Goal: Transaction & Acquisition: Purchase product/service

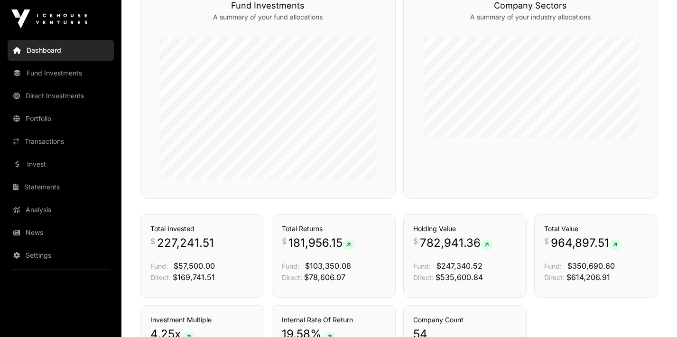
scroll to position [611, 0]
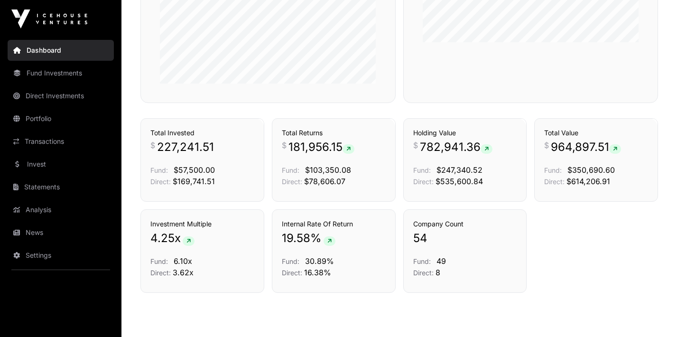
click at [42, 123] on link "Portfolio" at bounding box center [61, 118] width 106 height 21
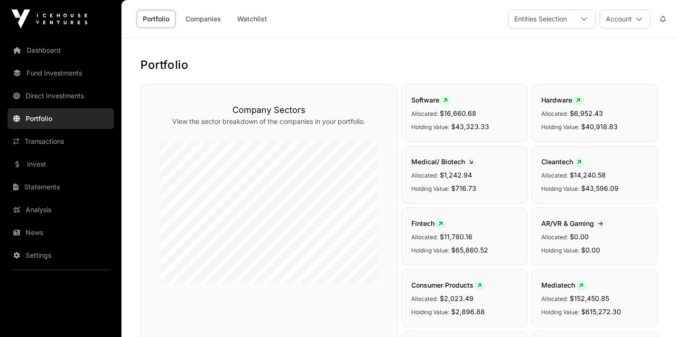
click at [43, 155] on link "Invest" at bounding box center [61, 164] width 106 height 21
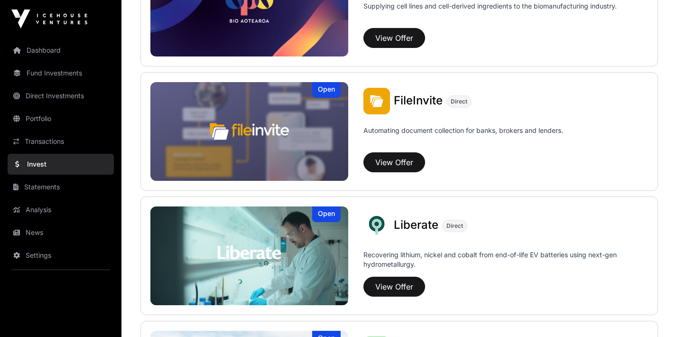
scroll to position [629, 0]
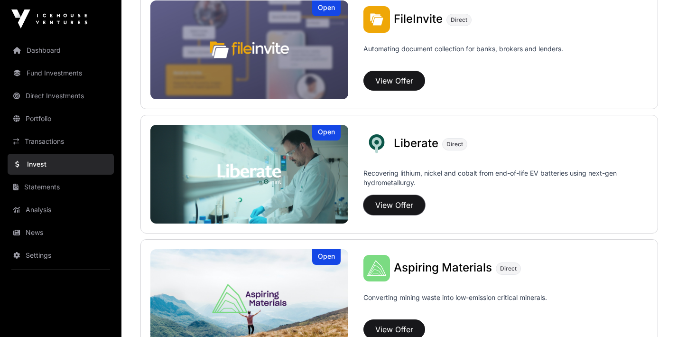
click at [385, 198] on button "View Offer" at bounding box center [395, 205] width 62 height 20
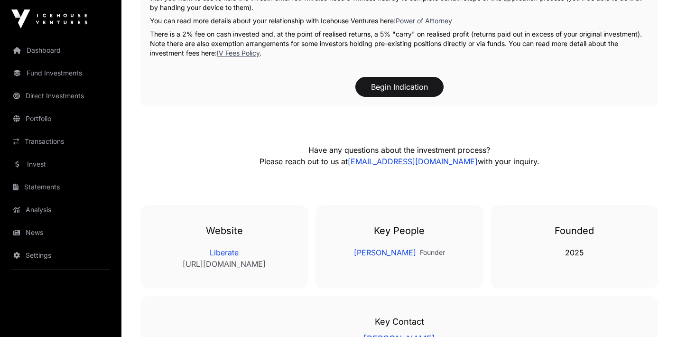
scroll to position [1851, 0]
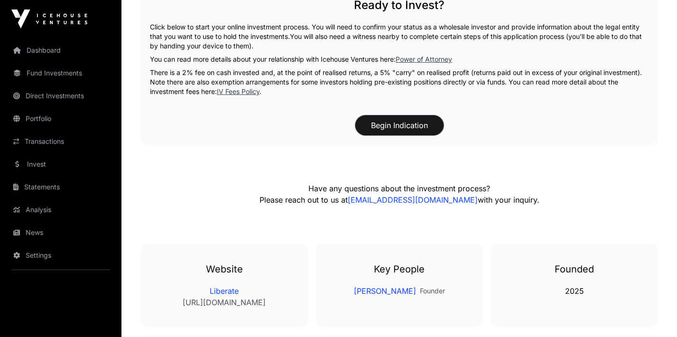
click at [393, 115] on button "Begin Indication" at bounding box center [399, 125] width 88 height 20
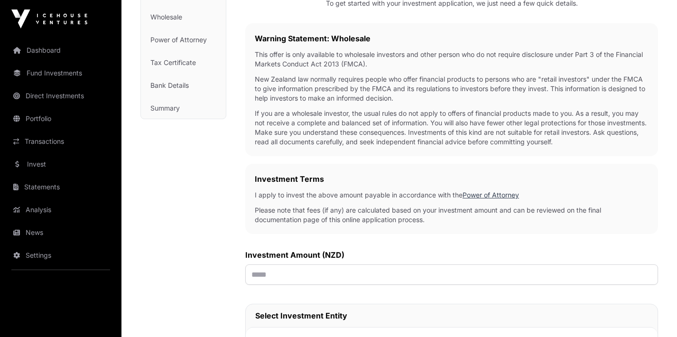
scroll to position [233, 0]
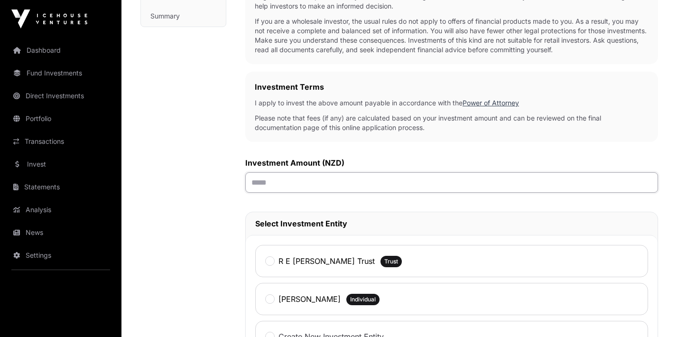
click at [336, 180] on input "text" at bounding box center [451, 182] width 413 height 20
type input "******"
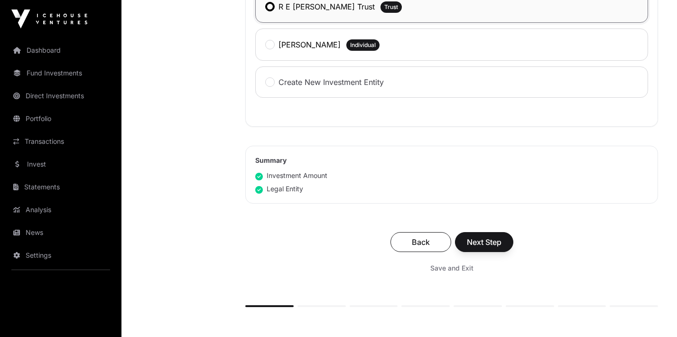
scroll to position [526, 0]
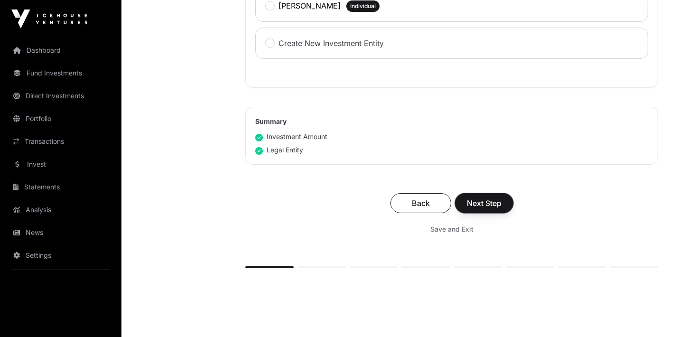
click at [493, 208] on span "Next Step" at bounding box center [484, 202] width 35 height 11
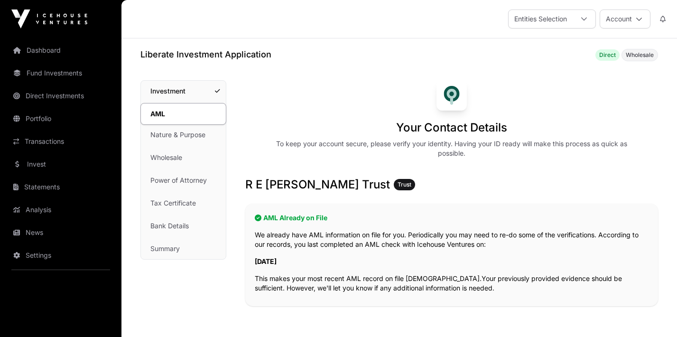
scroll to position [203, 0]
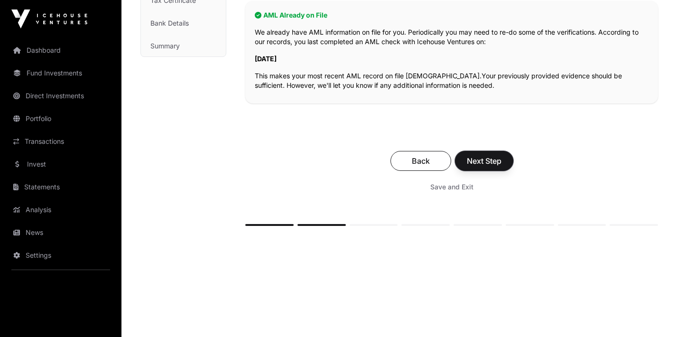
click at [467, 165] on span "Next Step" at bounding box center [484, 160] width 35 height 11
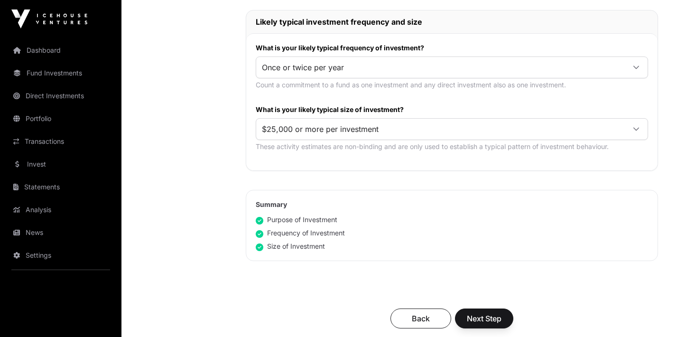
scroll to position [561, 0]
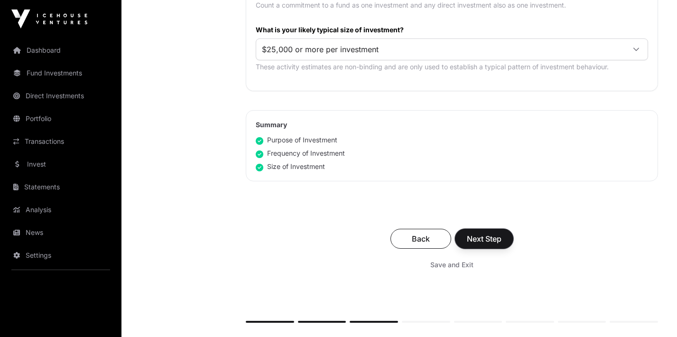
click at [490, 236] on span "Next Step" at bounding box center [484, 238] width 35 height 11
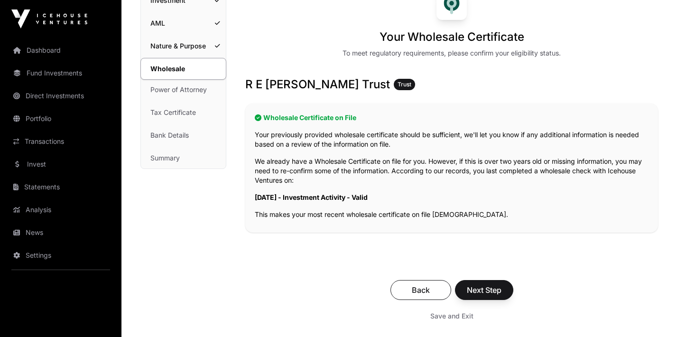
scroll to position [226, 0]
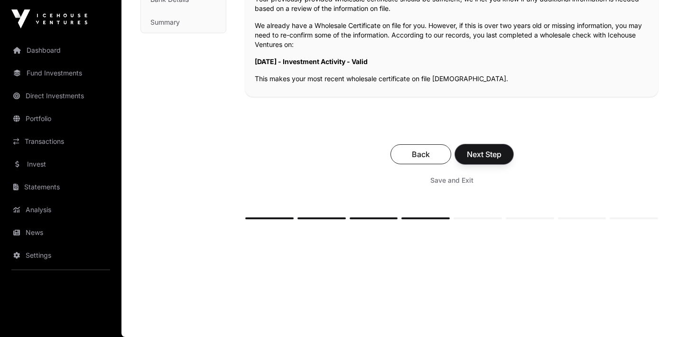
click at [475, 152] on span "Next Step" at bounding box center [484, 154] width 35 height 11
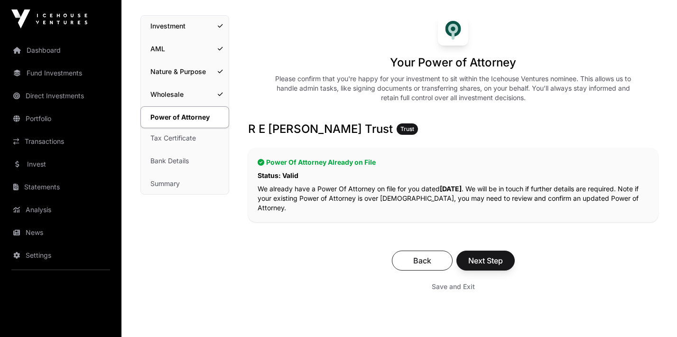
scroll to position [142, 0]
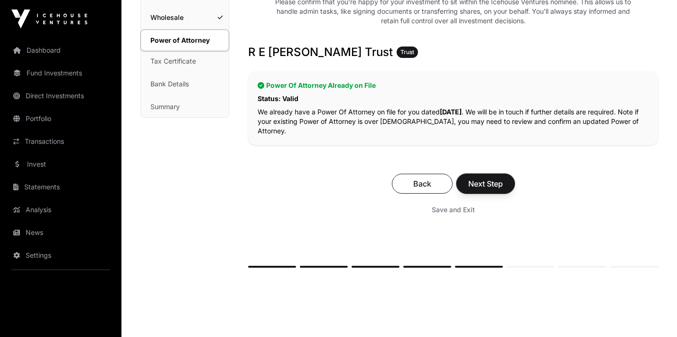
click at [476, 183] on span "Next Step" at bounding box center [485, 183] width 35 height 11
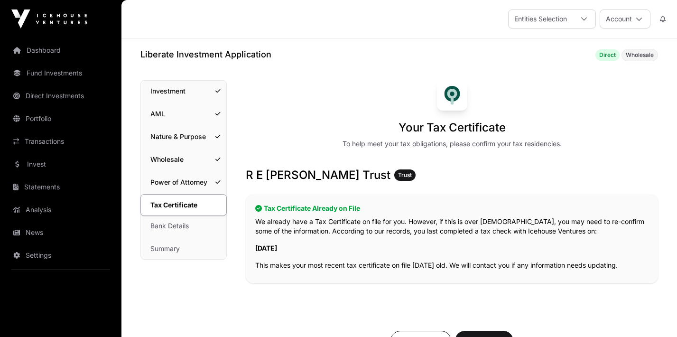
scroll to position [205, 0]
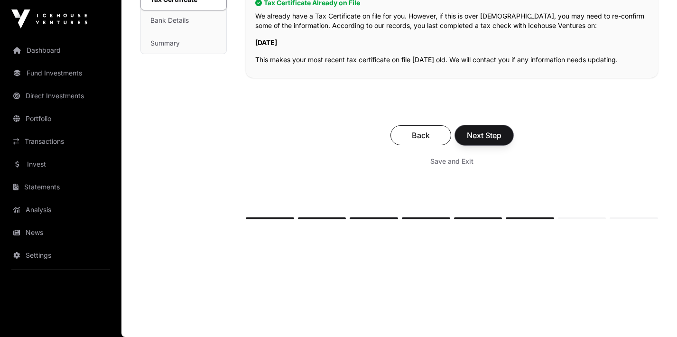
click at [484, 132] on span "Next Step" at bounding box center [484, 135] width 35 height 11
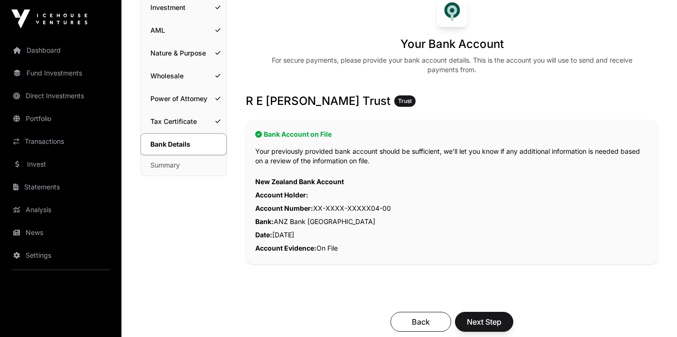
scroll to position [251, 0]
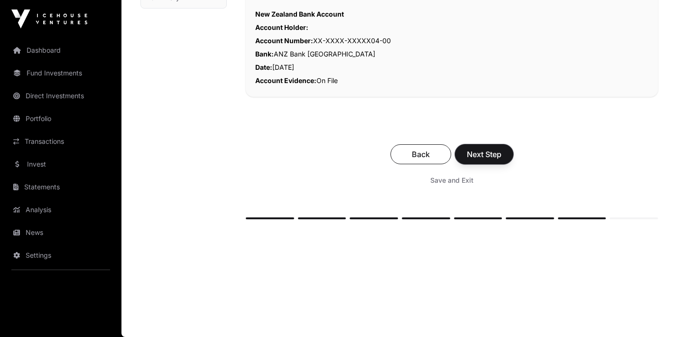
click at [483, 153] on span "Next Step" at bounding box center [484, 154] width 35 height 11
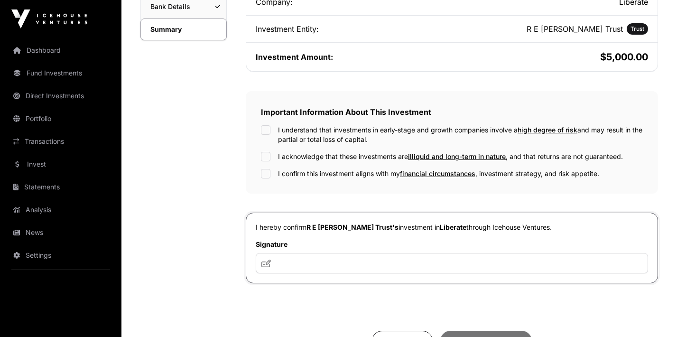
scroll to position [226, 0]
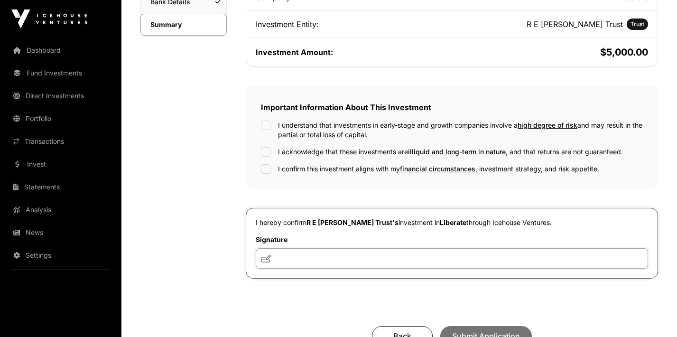
click at [440, 255] on input "text" at bounding box center [452, 258] width 392 height 20
type input "**"
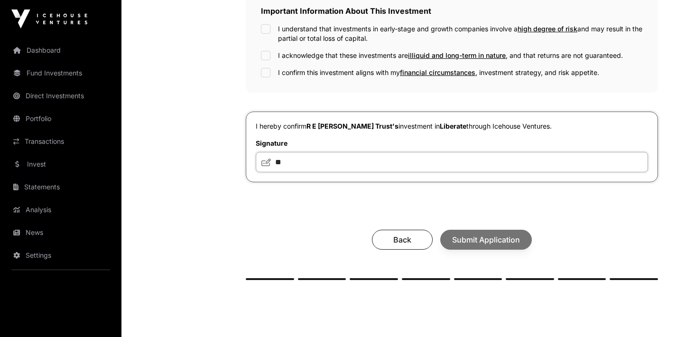
scroll to position [260, 0]
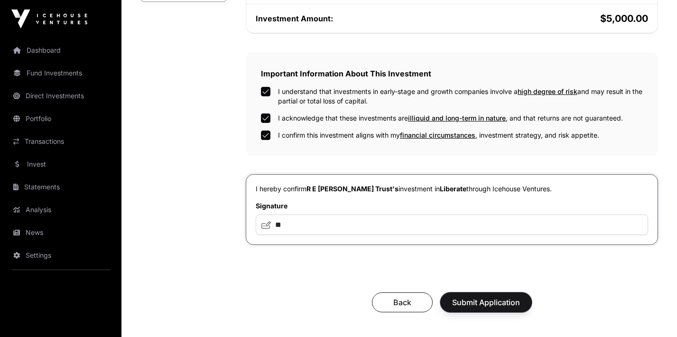
click at [477, 303] on span "Submit Application" at bounding box center [486, 302] width 68 height 11
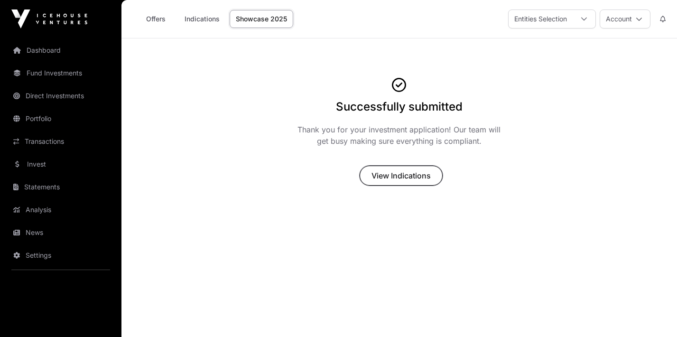
click at [382, 176] on span "View Indications" at bounding box center [401, 175] width 59 height 11
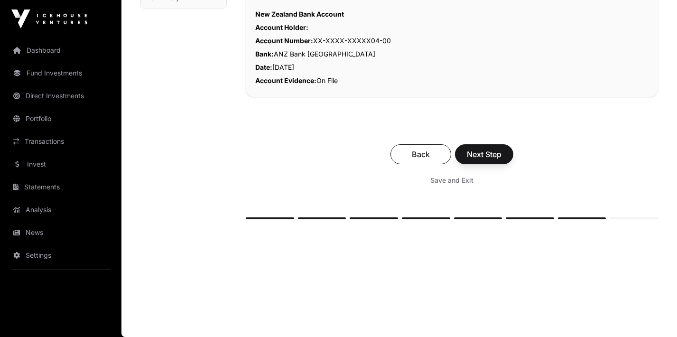
scroll to position [251, 0]
click at [38, 160] on link "Invest" at bounding box center [61, 164] width 106 height 21
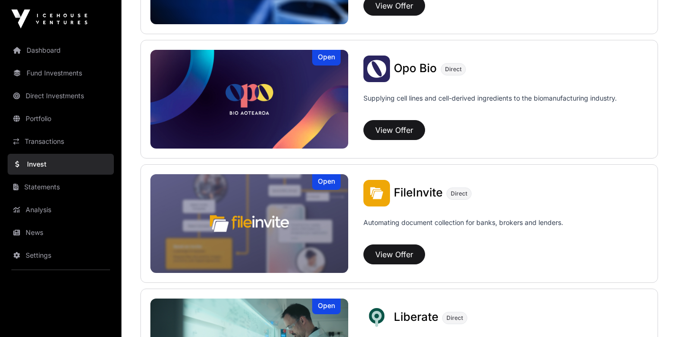
scroll to position [632, 0]
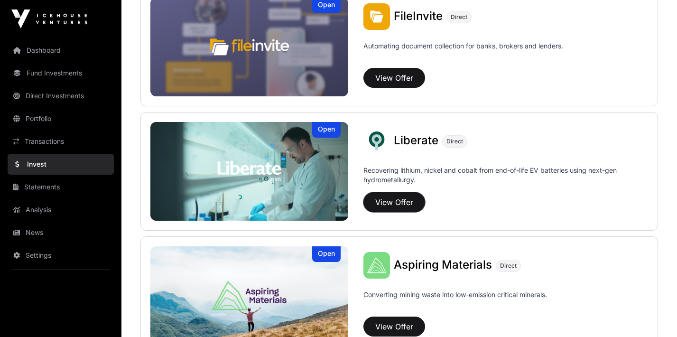
click at [392, 196] on button "View Offer" at bounding box center [395, 202] width 62 height 20
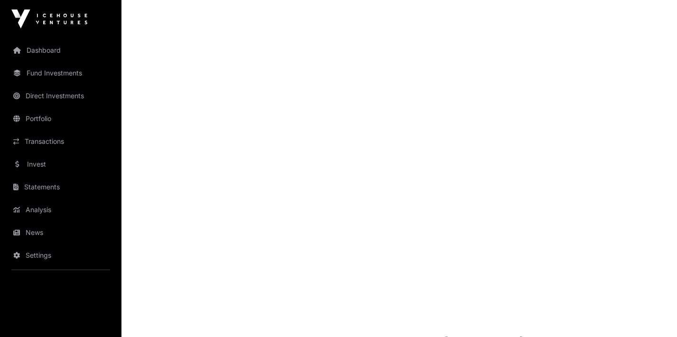
scroll to position [1108, 0]
click at [48, 159] on link "Invest" at bounding box center [61, 164] width 106 height 21
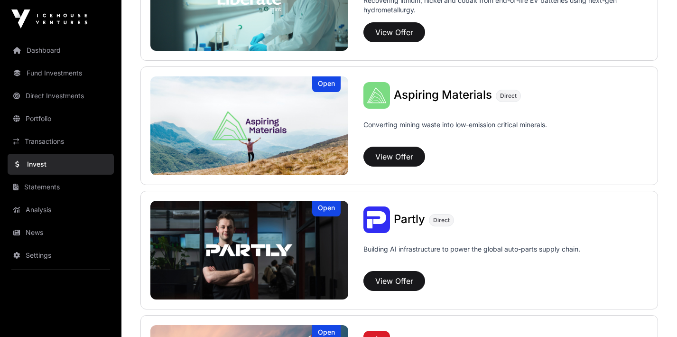
scroll to position [831, 0]
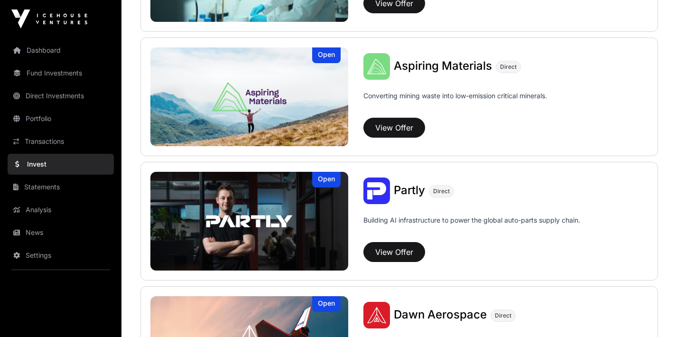
click at [414, 62] on span "Aspiring Materials" at bounding box center [443, 66] width 98 height 14
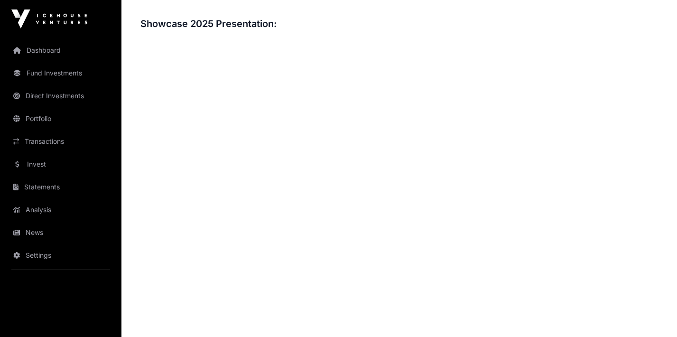
scroll to position [1031, 0]
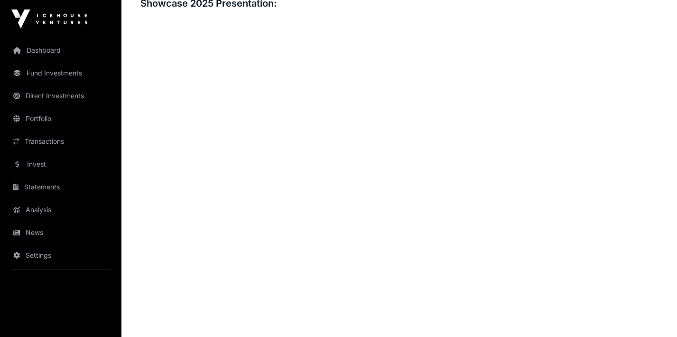
click at [47, 163] on link "Invest" at bounding box center [61, 164] width 106 height 21
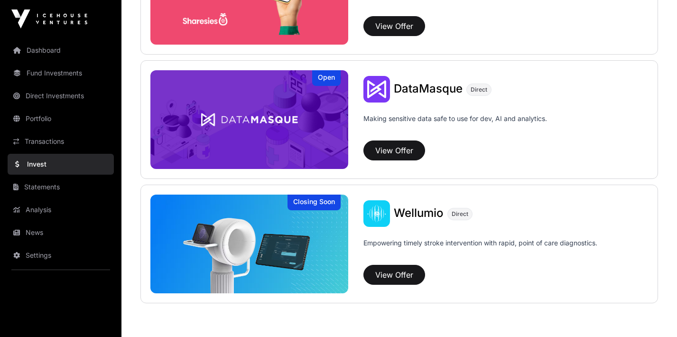
scroll to position [1167, 0]
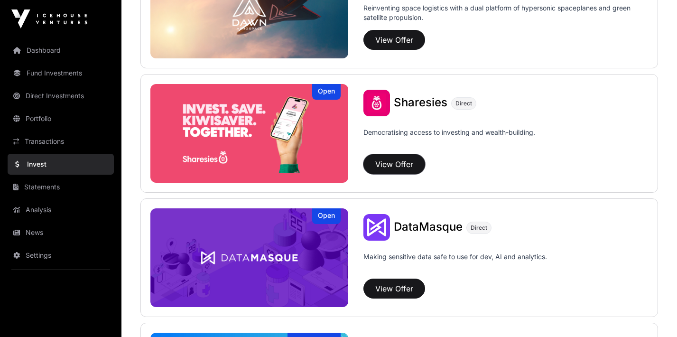
click at [398, 158] on button "View Offer" at bounding box center [395, 164] width 62 height 20
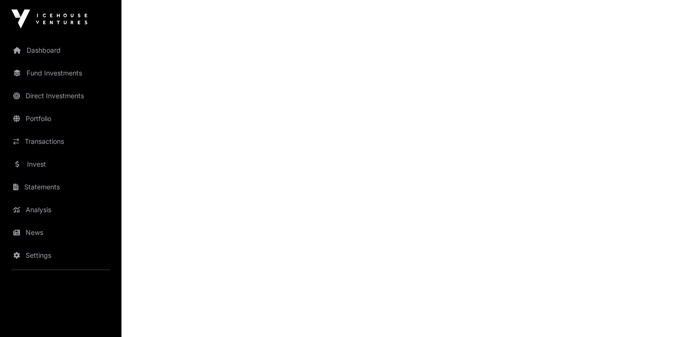
scroll to position [1475, 0]
click at [49, 159] on link "Invest" at bounding box center [61, 164] width 106 height 21
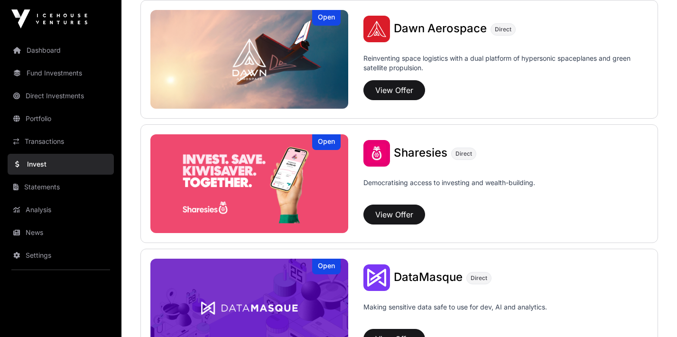
scroll to position [961, 0]
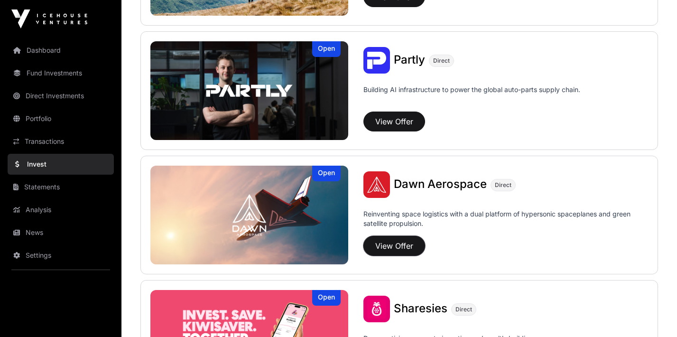
click at [399, 243] on button "View Offer" at bounding box center [395, 246] width 62 height 20
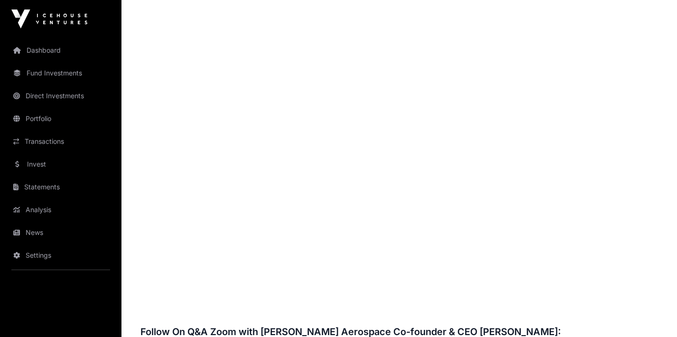
scroll to position [1108, 0]
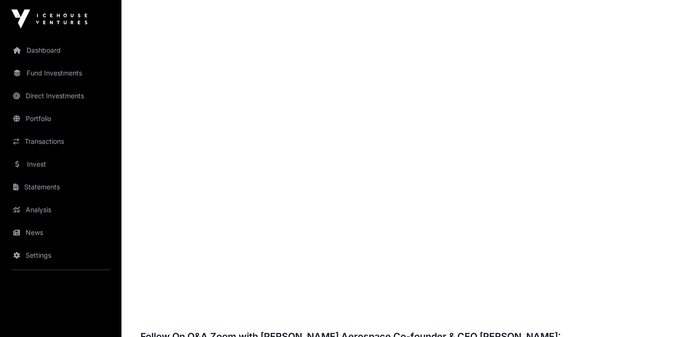
click at [36, 156] on link "Invest" at bounding box center [61, 164] width 106 height 21
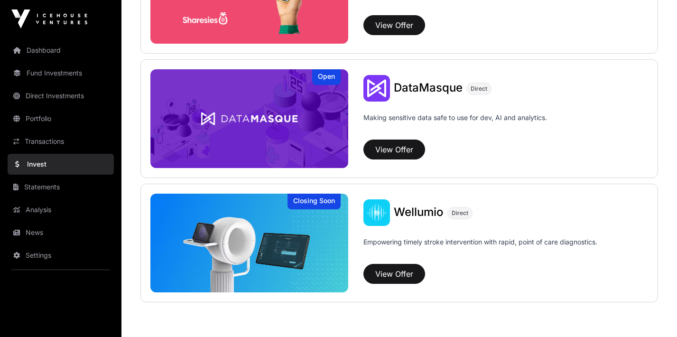
scroll to position [1351, 0]
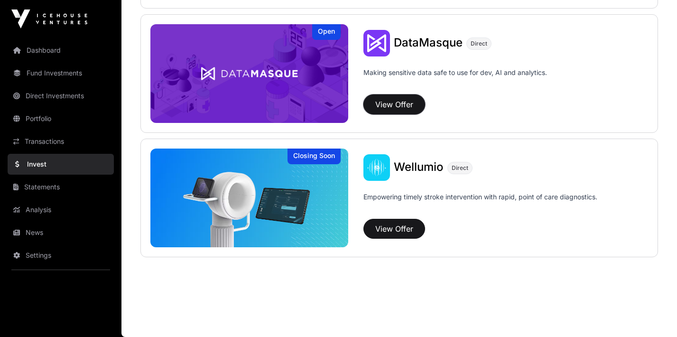
click at [396, 101] on button "View Offer" at bounding box center [395, 104] width 62 height 20
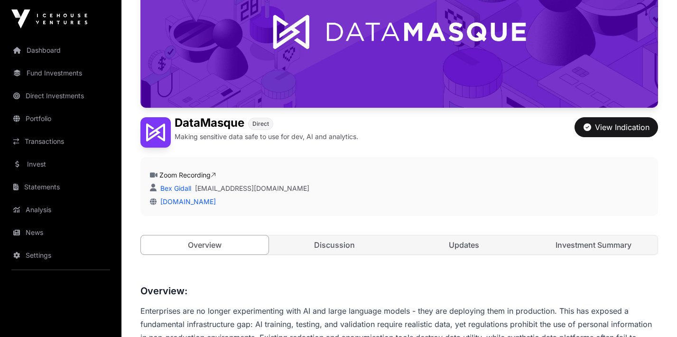
scroll to position [282, 0]
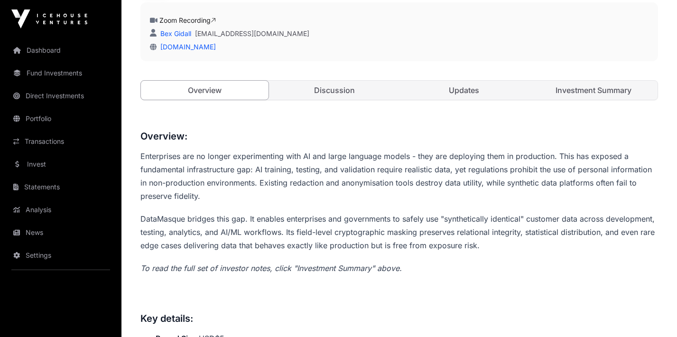
click at [354, 87] on link "Discussion" at bounding box center [335, 90] width 128 height 19
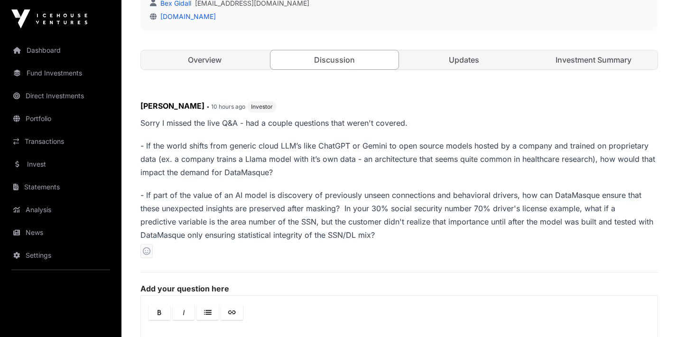
scroll to position [251, 0]
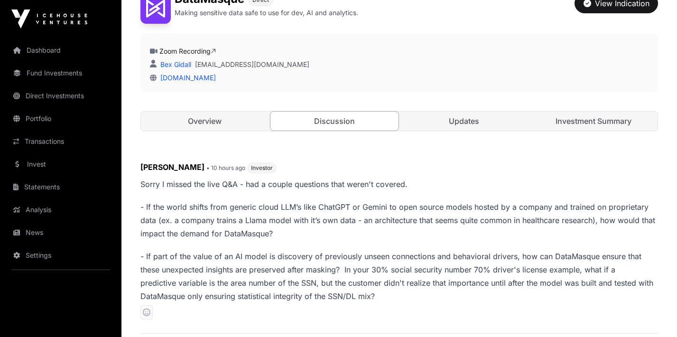
click at [442, 121] on link "Updates" at bounding box center [465, 121] width 128 height 19
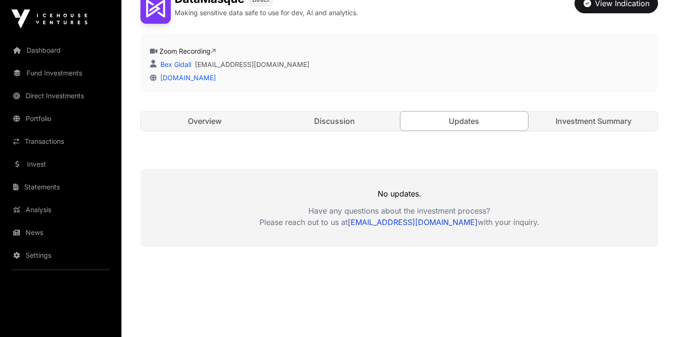
click at [547, 125] on link "Investment Summary" at bounding box center [594, 121] width 128 height 19
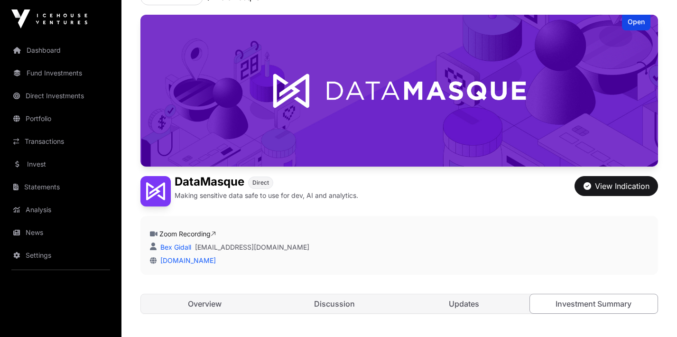
scroll to position [128, 0]
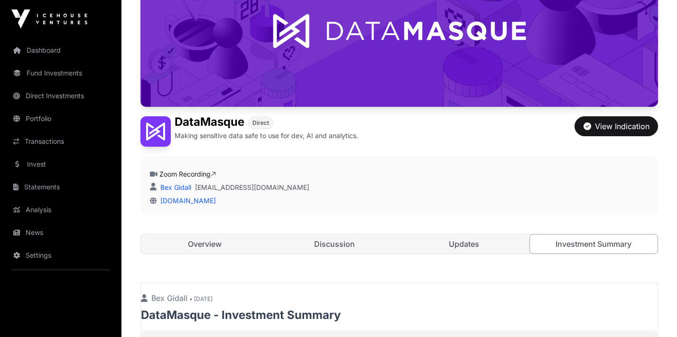
click at [223, 246] on link "Overview" at bounding box center [205, 243] width 128 height 19
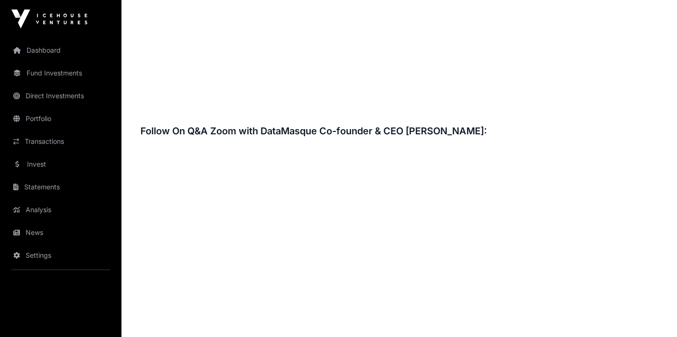
scroll to position [1274, 0]
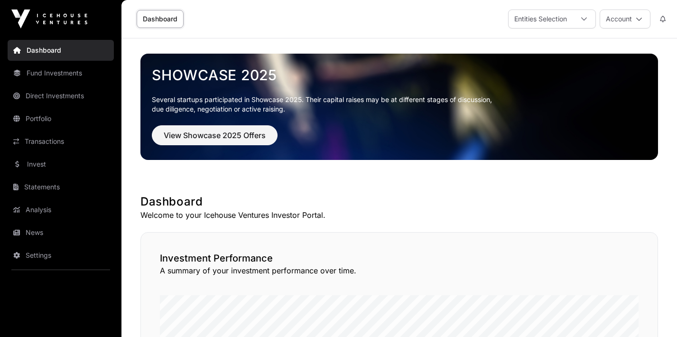
click at [39, 166] on link "Invest" at bounding box center [61, 164] width 106 height 21
click at [42, 125] on link "Portfolio" at bounding box center [61, 118] width 106 height 21
click at [56, 120] on link "Portfolio" at bounding box center [61, 118] width 106 height 21
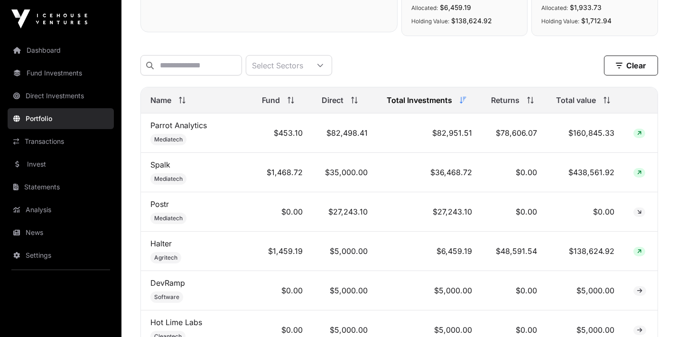
scroll to position [382, 0]
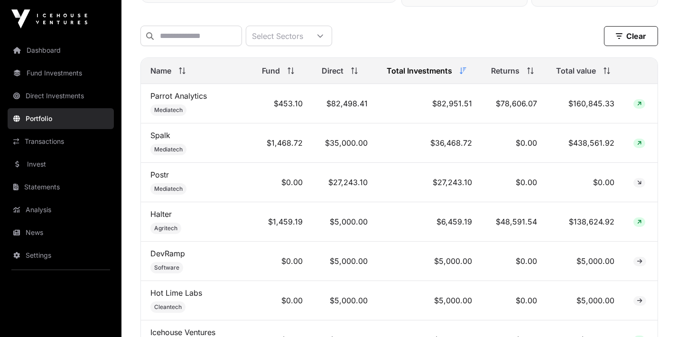
click at [570, 73] on span "Total value" at bounding box center [576, 70] width 40 height 11
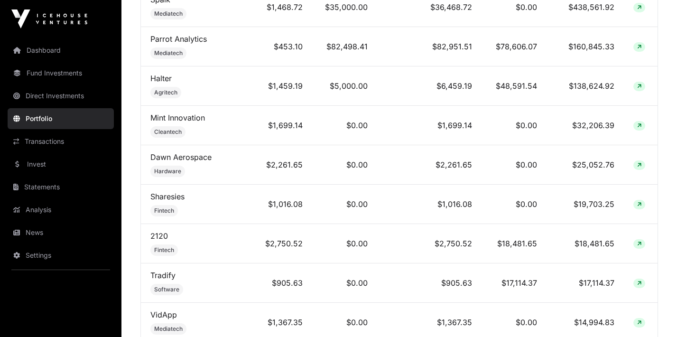
scroll to position [0, 0]
